Goal: Task Accomplishment & Management: Manage account settings

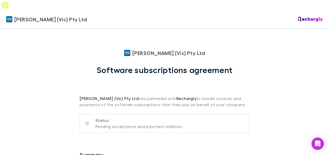
click at [103, 117] on p "Status" at bounding box center [139, 120] width 88 height 6
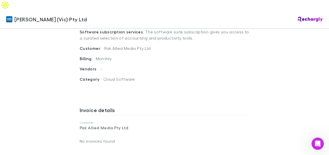
scroll to position [206, 0]
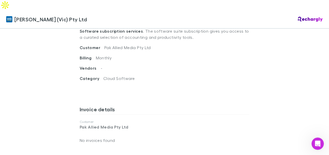
click at [99, 134] on p "No invoices found" at bounding box center [165, 140] width 170 height 12
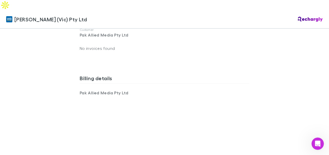
scroll to position [299, 0]
click at [140, 95] on div at bounding box center [165, 127] width 170 height 65
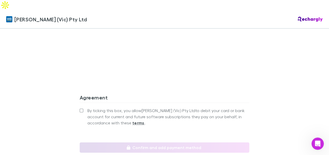
scroll to position [449, 0]
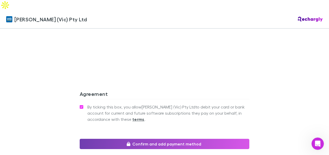
click at [157, 139] on button "Confirm and add payment method" at bounding box center [165, 144] width 170 height 10
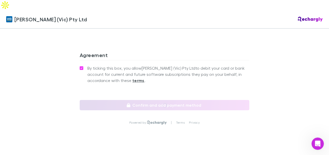
scroll to position [512, 0]
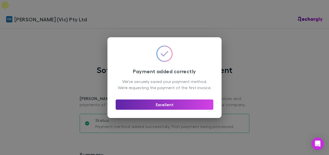
click at [22, 45] on div "Payment added correctly We've securely saved your payment method. We're request…" at bounding box center [164, 77] width 329 height 155
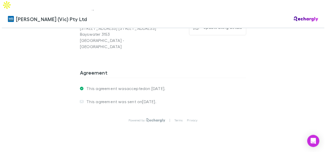
scroll to position [433, 0]
